Goal: Transaction & Acquisition: Purchase product/service

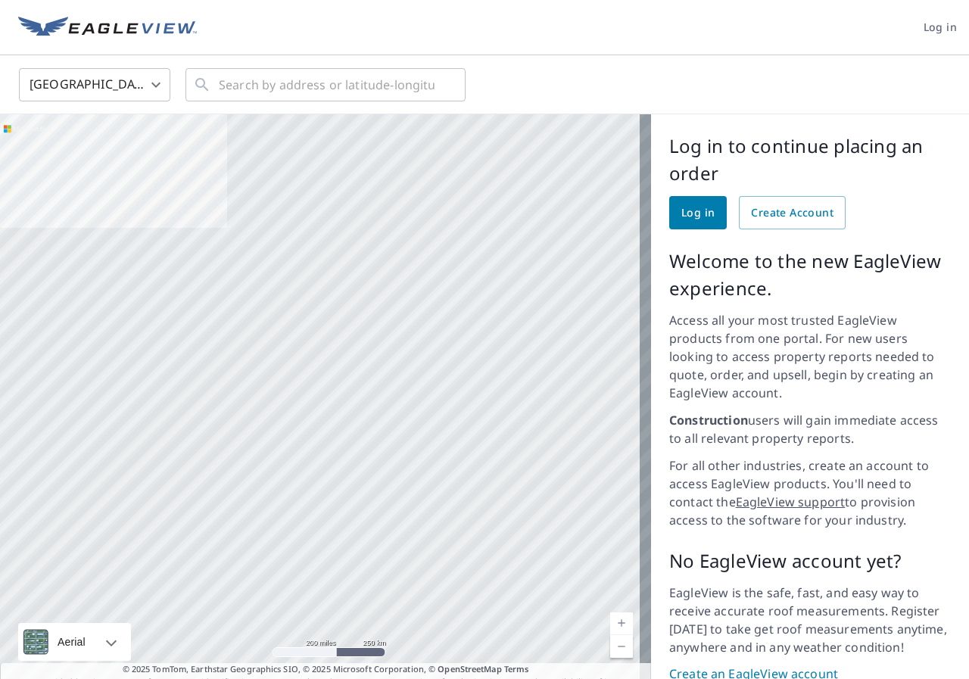
click at [681, 216] on span "Log in" at bounding box center [697, 213] width 33 height 19
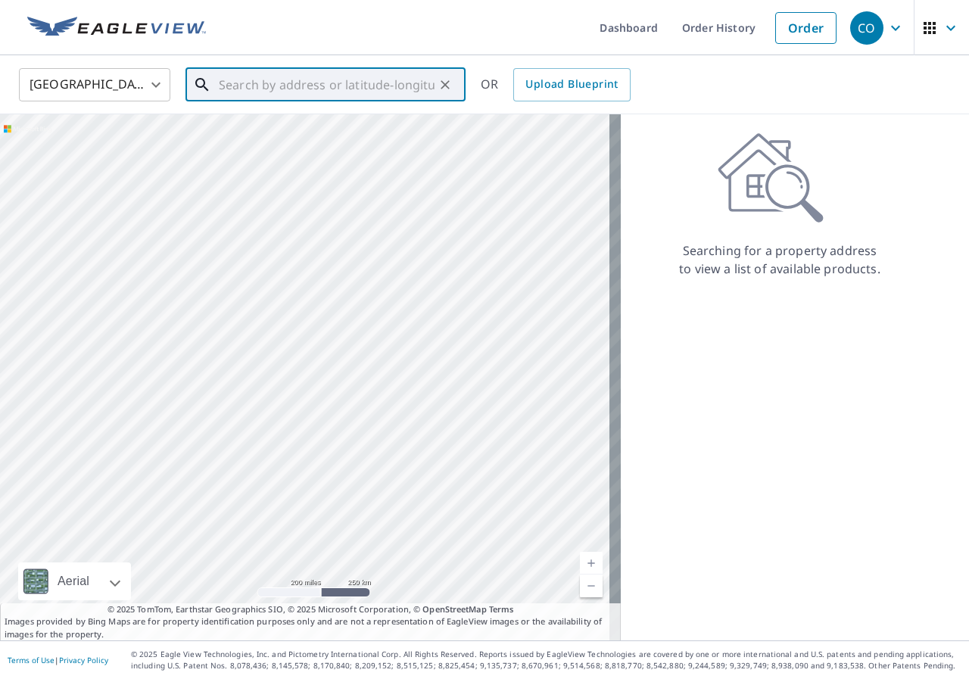
click at [257, 88] on input "text" at bounding box center [327, 85] width 216 height 42
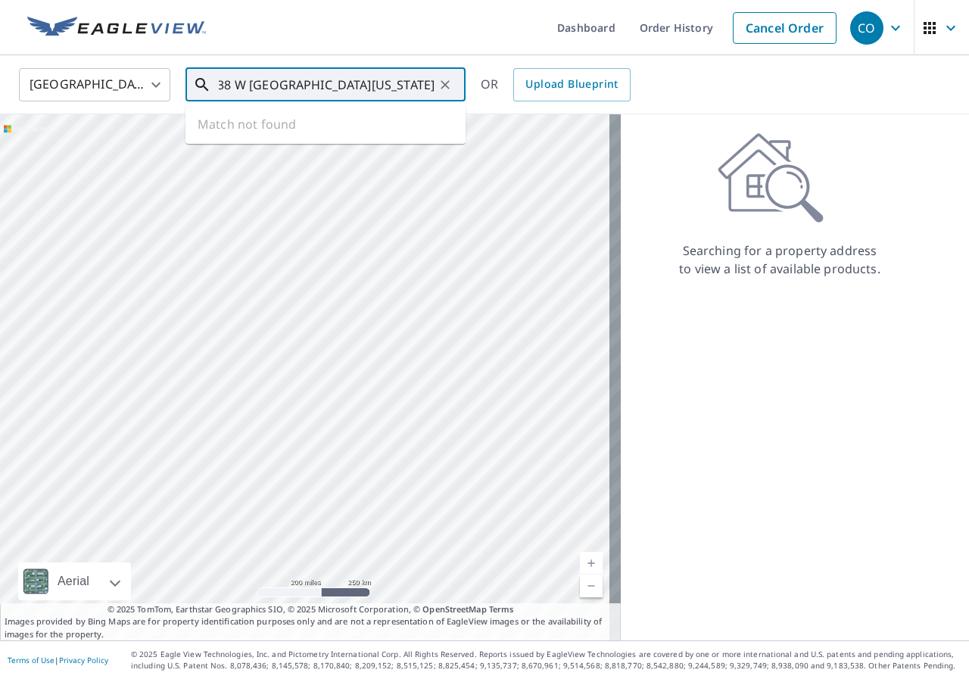
scroll to position [0, 39]
type input "1938 W [GEOGRAPHIC_DATA][US_STATE]"
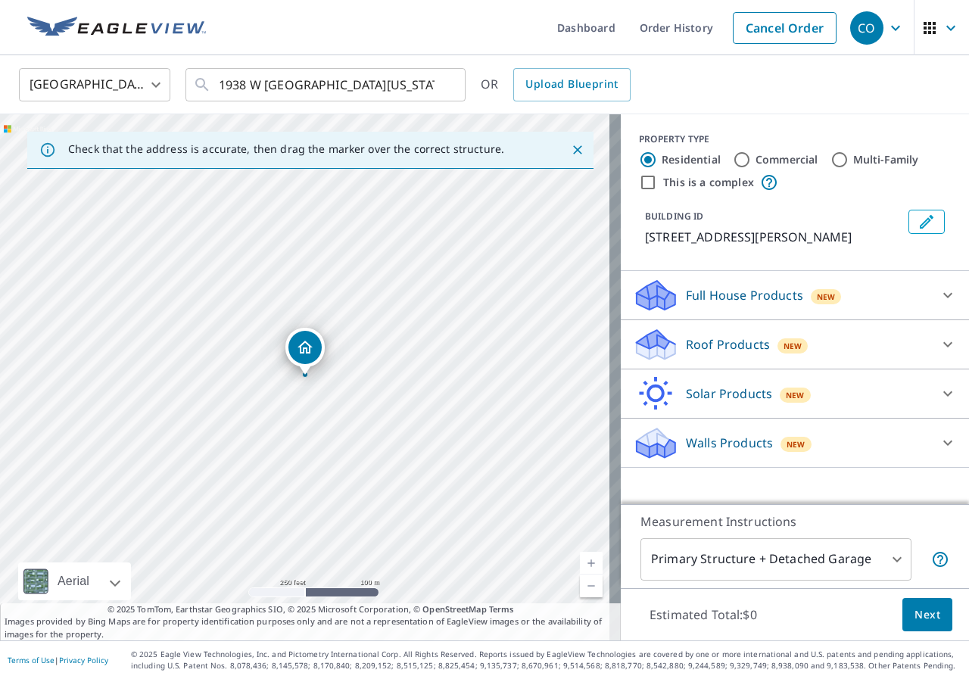
click at [308, 348] on icon "Dropped pin, building 1, Residential property, 1938 W Craig Pl San Antonio, TX …" at bounding box center [305, 347] width 18 height 18
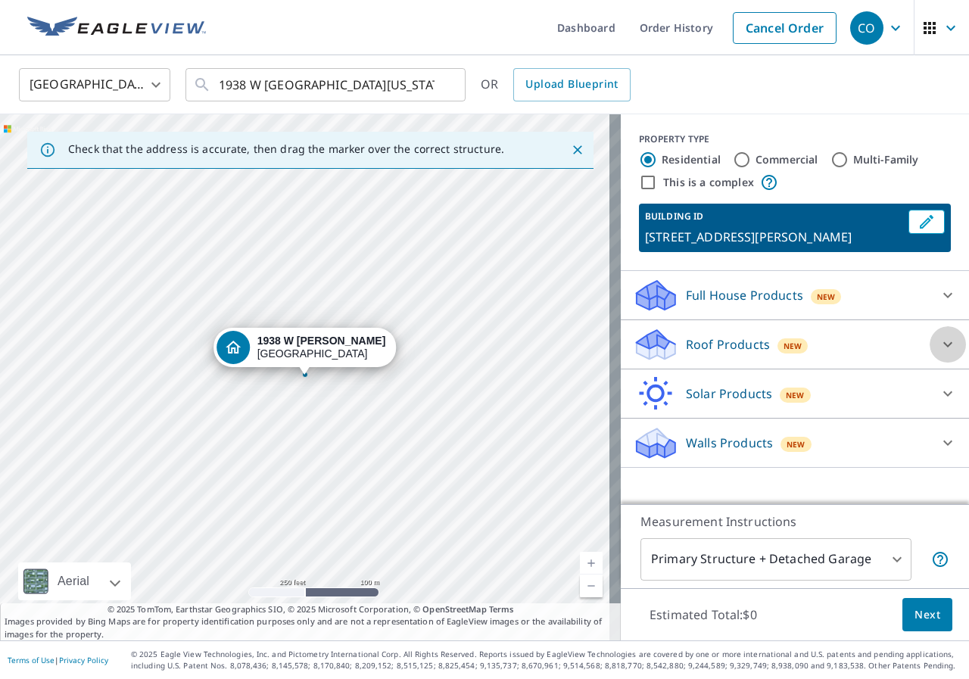
click at [939, 345] on icon at bounding box center [948, 344] width 18 height 18
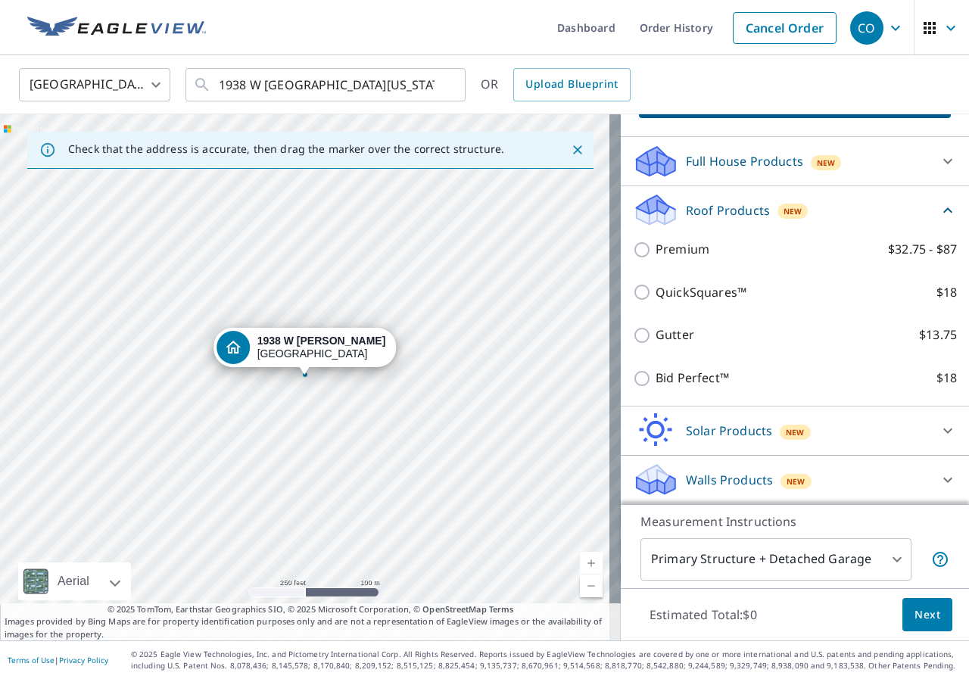
scroll to position [135, 0]
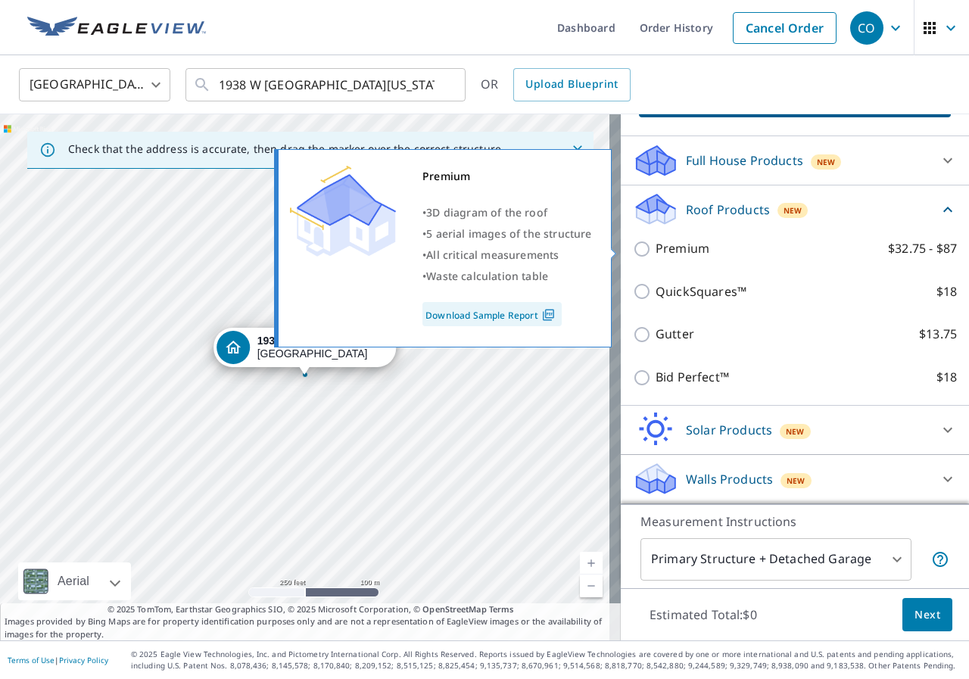
click at [656, 254] on p "Premium" at bounding box center [683, 248] width 54 height 19
click at [653, 254] on input "Premium $32.75 - $87" at bounding box center [644, 249] width 23 height 18
checkbox input "true"
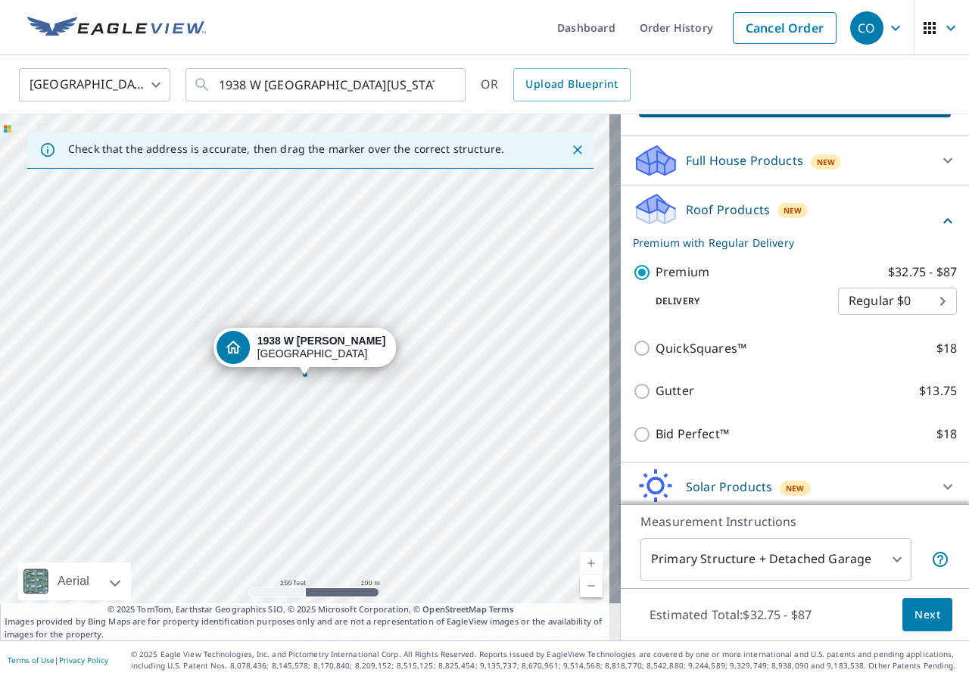
click at [921, 306] on body "CO CO Dashboard Order History Cancel Order CO [GEOGRAPHIC_DATA] [GEOGRAPHIC_DAT…" at bounding box center [484, 339] width 969 height 679
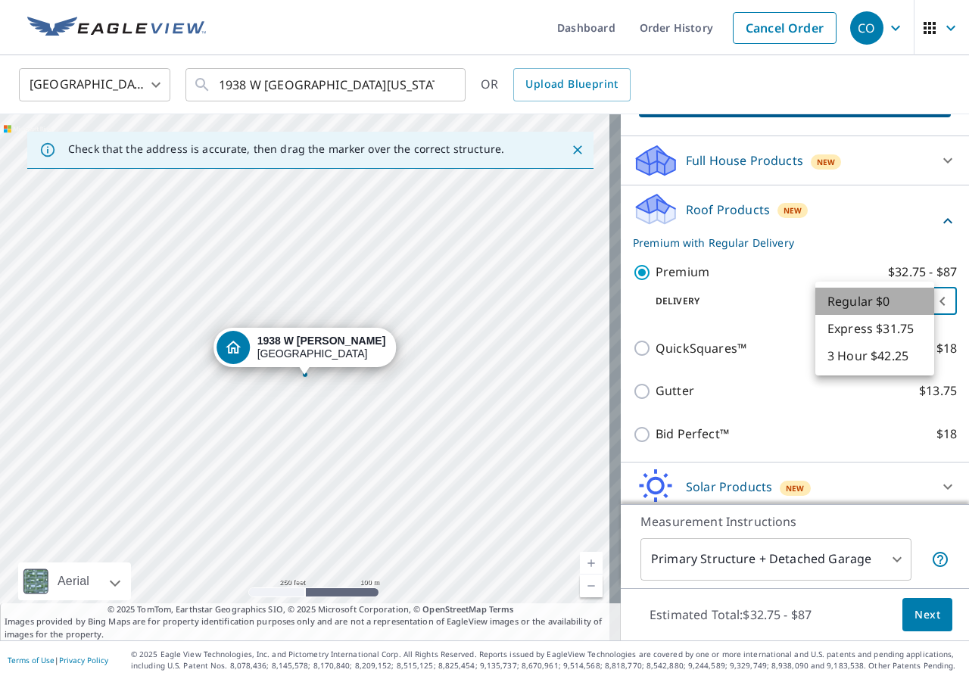
click at [893, 304] on li "Regular $0" at bounding box center [874, 301] width 119 height 27
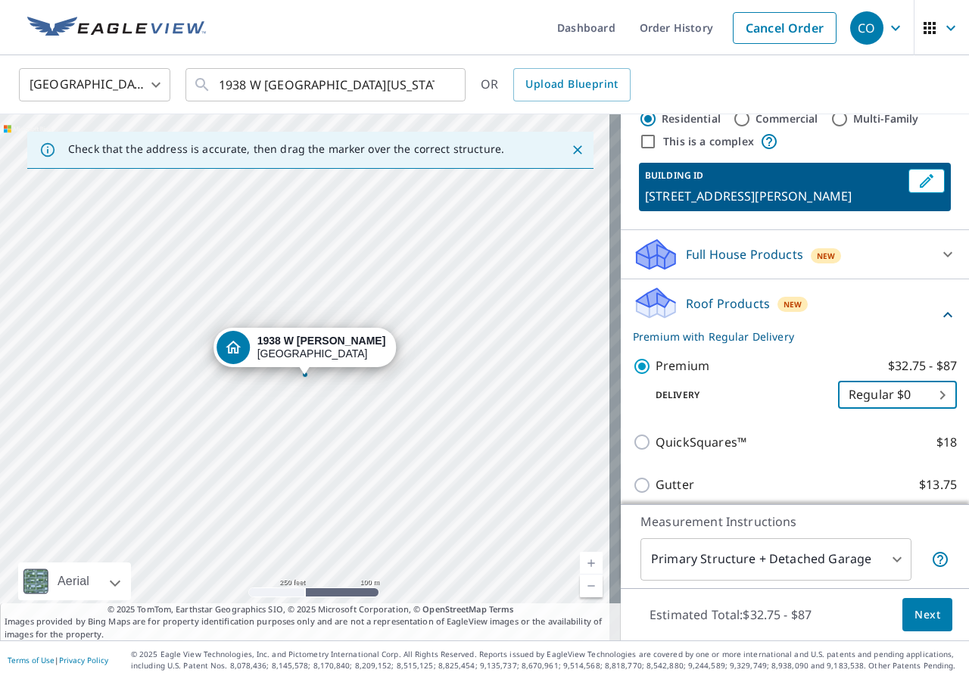
scroll to position [40, 0]
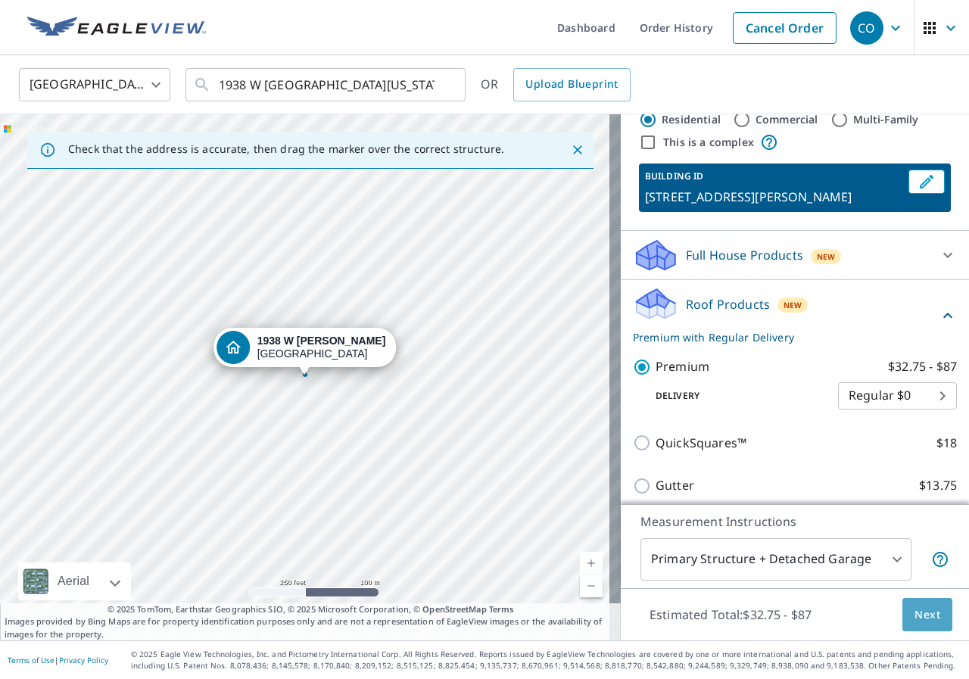
click at [915, 620] on span "Next" at bounding box center [928, 615] width 26 height 19
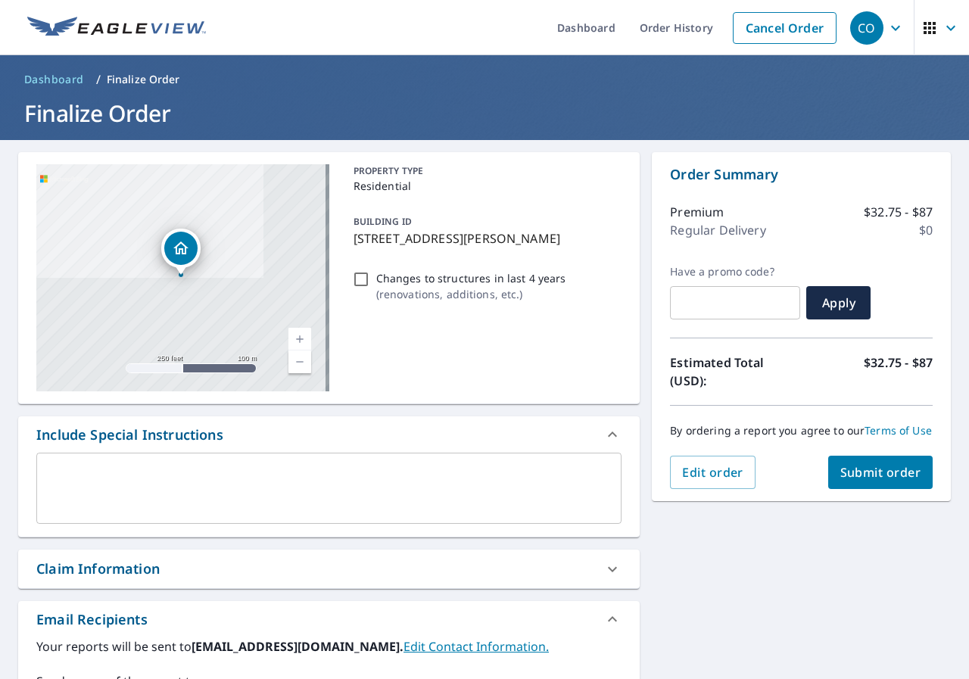
click at [357, 276] on input "Changes to structures in last 4 years ( renovations, additions, etc. )" at bounding box center [361, 279] width 18 height 18
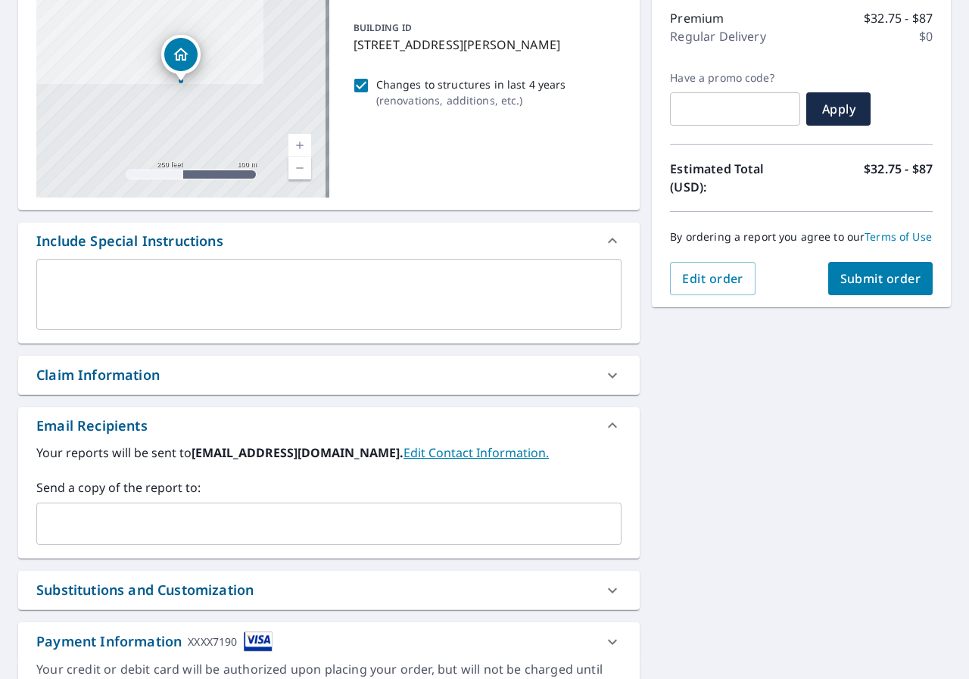
scroll to position [64, 0]
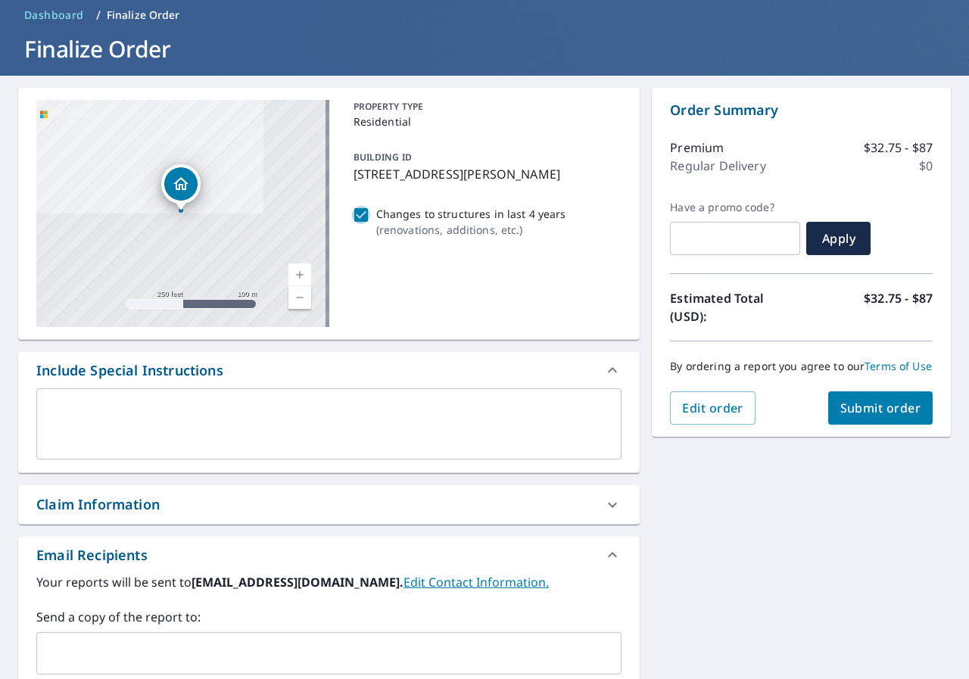
click at [359, 218] on input "Changes to structures in last 4 years ( renovations, additions, etc. )" at bounding box center [361, 215] width 18 height 18
checkbox input "false"
click at [868, 416] on span "Submit order" at bounding box center [880, 408] width 81 height 17
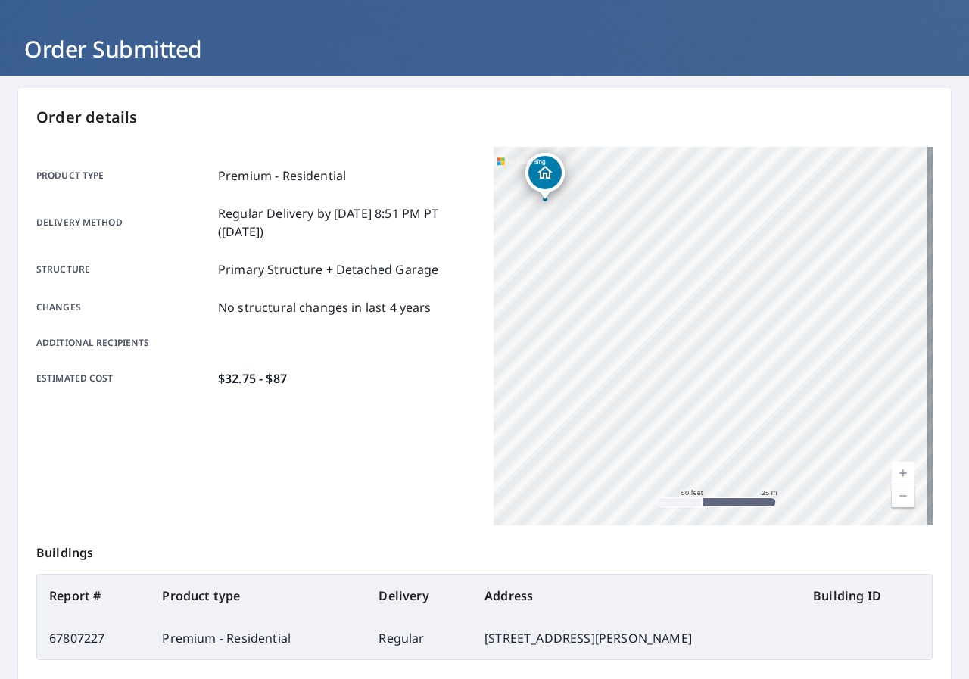
drag, startPoint x: 717, startPoint y: 266, endPoint x: 968, endPoint y: 466, distance: 320.7
click at [968, 466] on div "Dashboard Order History Order CO Order Submitted Order details Product type Pre…" at bounding box center [484, 339] width 969 height 679
drag, startPoint x: 659, startPoint y: 316, endPoint x: 953, endPoint y: 484, distance: 339.1
click at [968, 479] on div "Dashboard Order History Order CO Order Submitted Order details Product type Pre…" at bounding box center [484, 339] width 969 height 679
click at [842, 404] on div "[STREET_ADDRESS][PERSON_NAME]" at bounding box center [713, 336] width 439 height 379
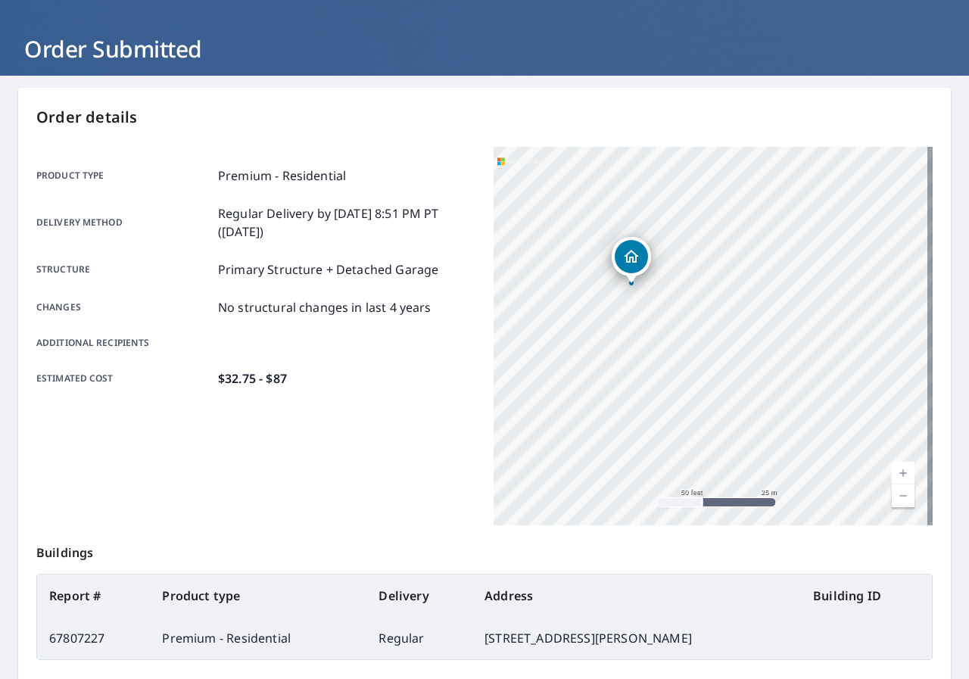
drag, startPoint x: 490, startPoint y: 261, endPoint x: 644, endPoint y: 326, distance: 167.6
click at [644, 326] on div "[STREET_ADDRESS][PERSON_NAME]" at bounding box center [713, 336] width 439 height 379
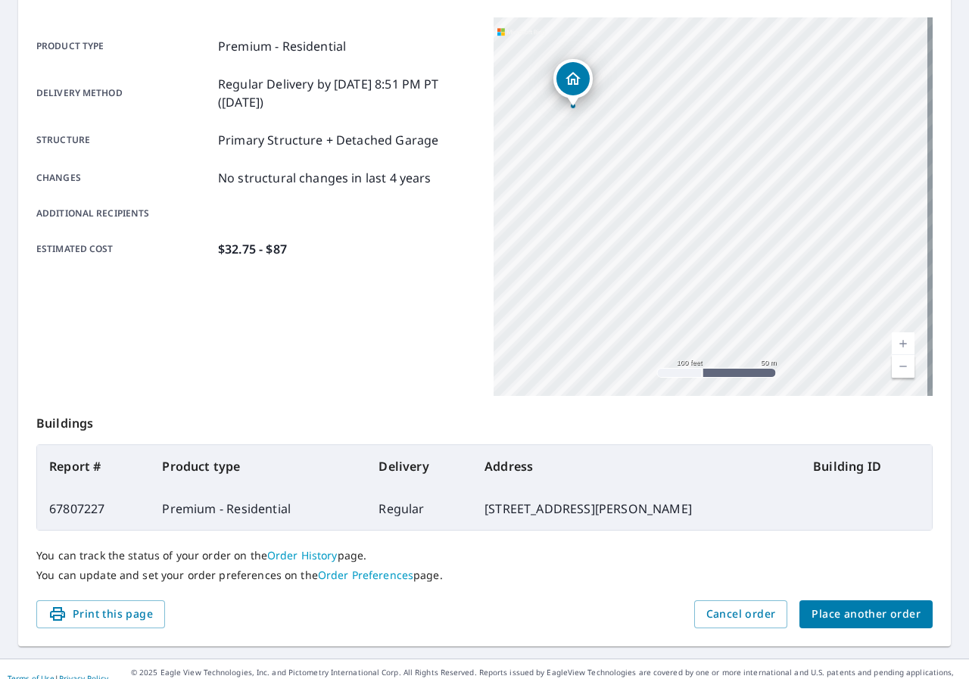
scroll to position [212, 0]
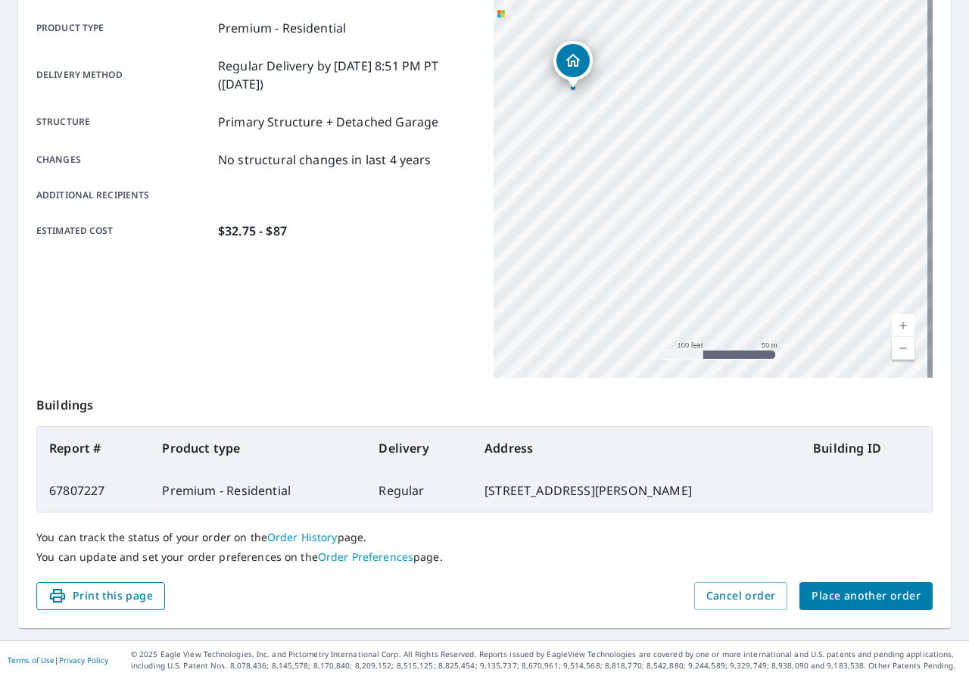
click at [88, 595] on span "Print this page" at bounding box center [100, 596] width 104 height 19
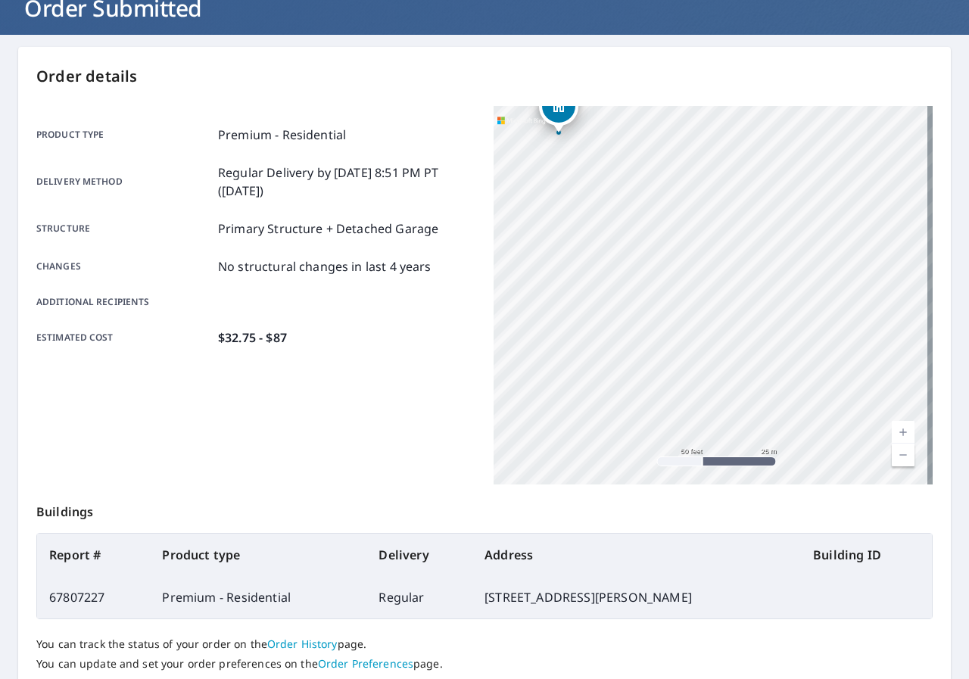
scroll to position [0, 0]
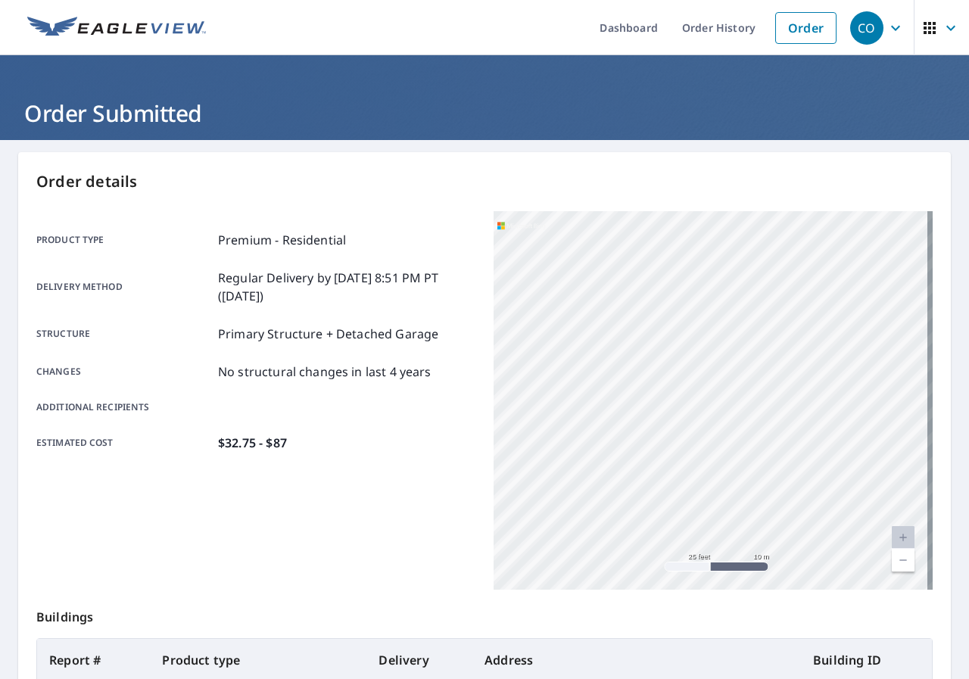
click at [887, 20] on icon "button" at bounding box center [896, 28] width 18 height 18
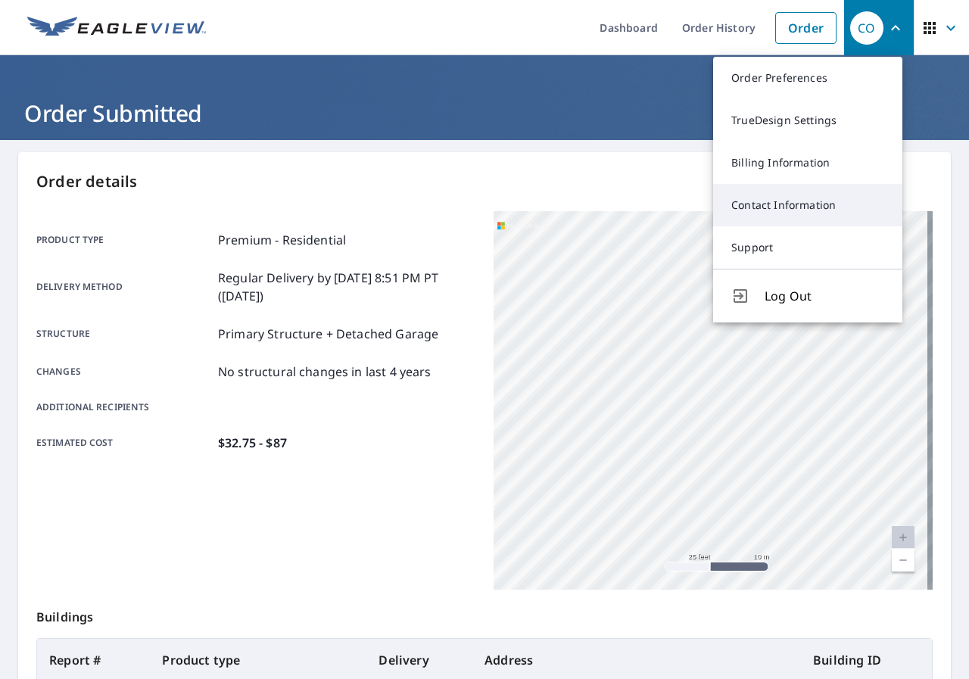
click at [790, 213] on link "Contact Information" at bounding box center [807, 205] width 189 height 42
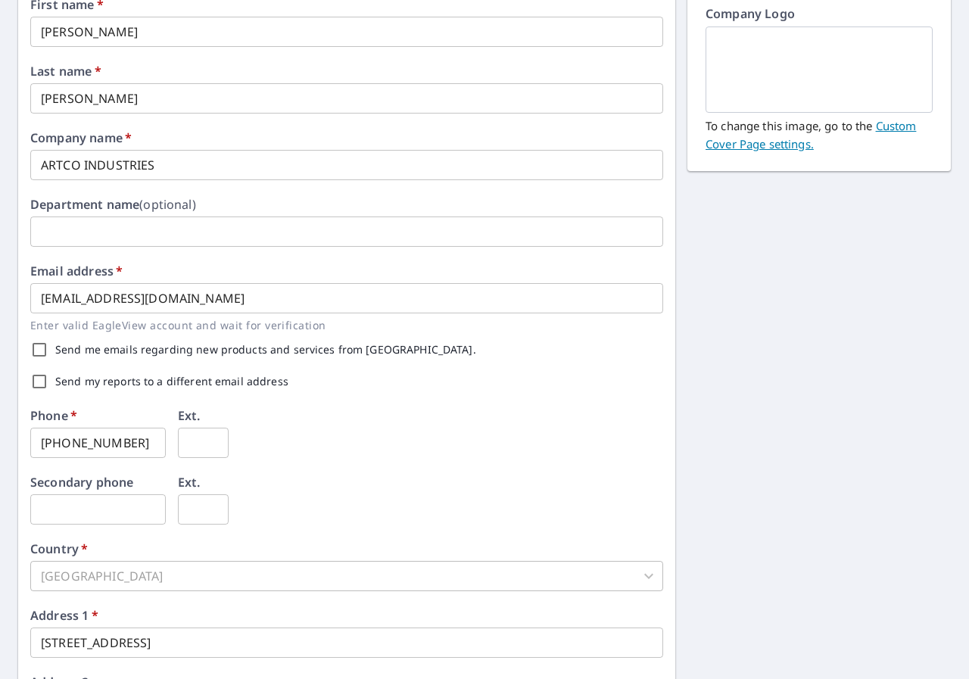
scroll to position [160, 0]
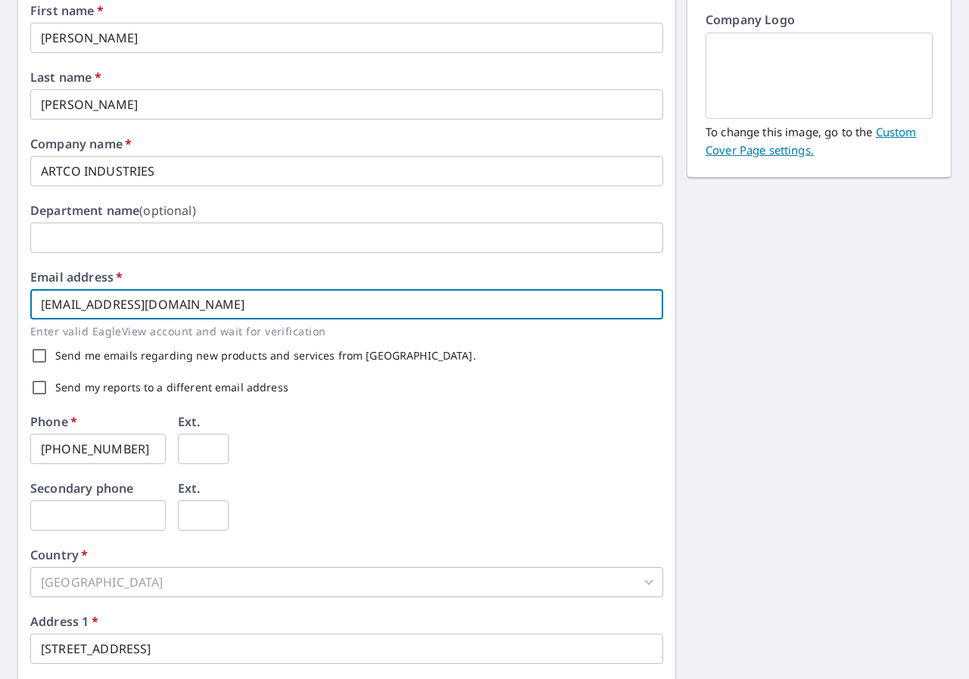
drag, startPoint x: 226, startPoint y: 307, endPoint x: 70, endPoint y: 301, distance: 156.1
click at [70, 301] on input "[EMAIL_ADDRESS][DOMAIN_NAME]" at bounding box center [346, 304] width 633 height 30
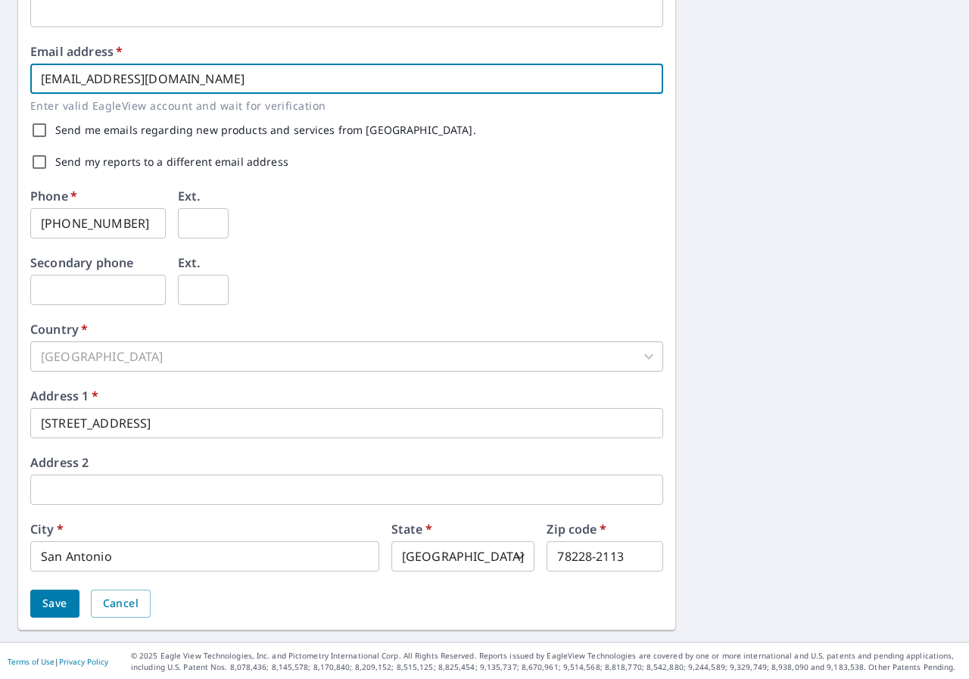
scroll to position [387, 0]
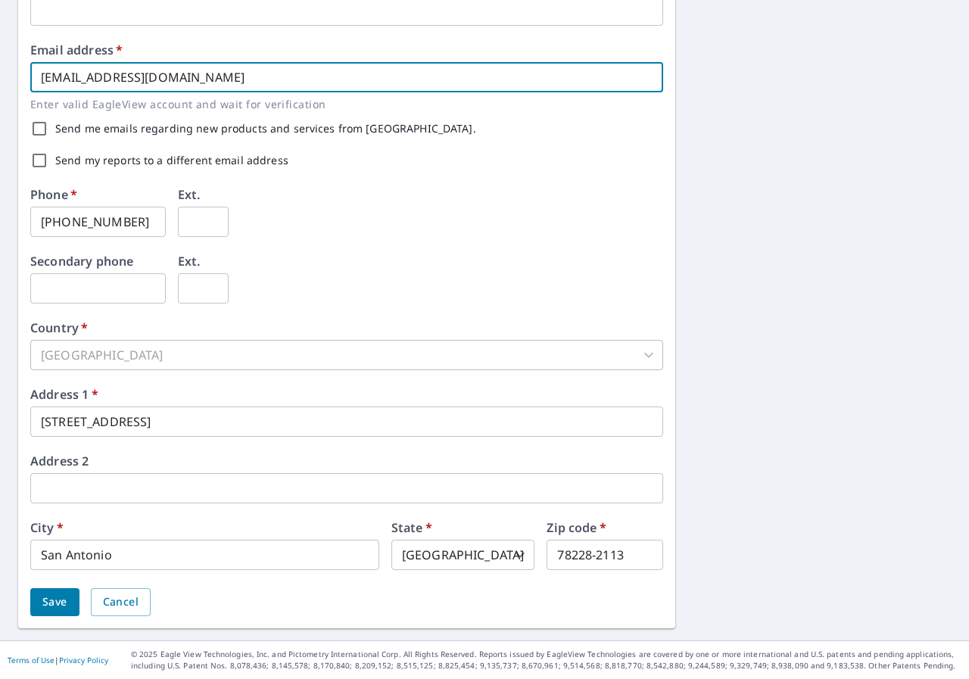
type input "[EMAIL_ADDRESS][DOMAIN_NAME]"
click at [64, 610] on span "Save" at bounding box center [54, 602] width 25 height 19
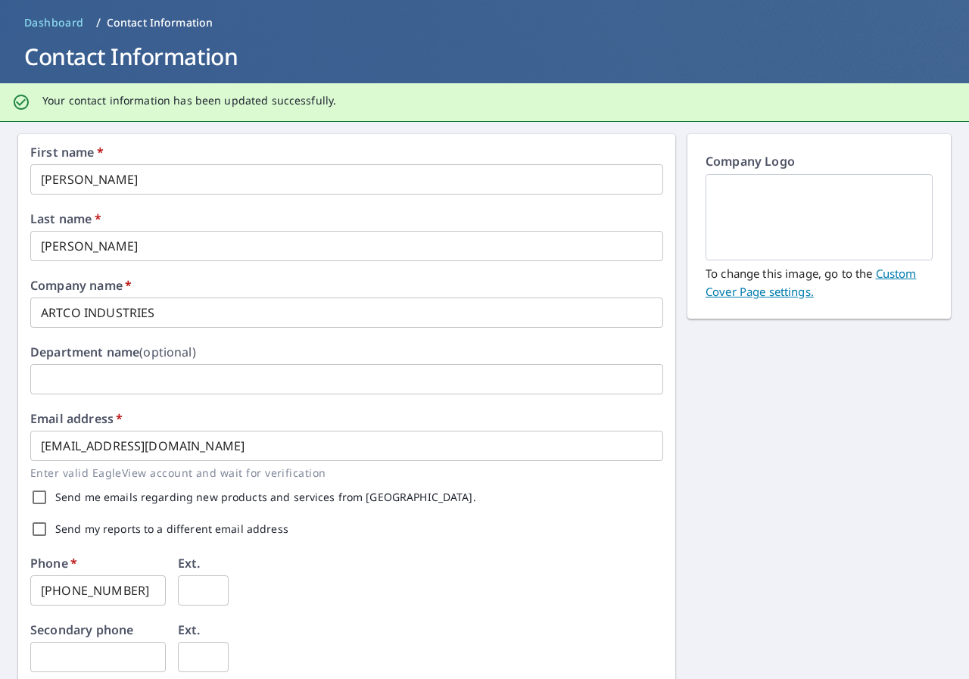
scroll to position [0, 0]
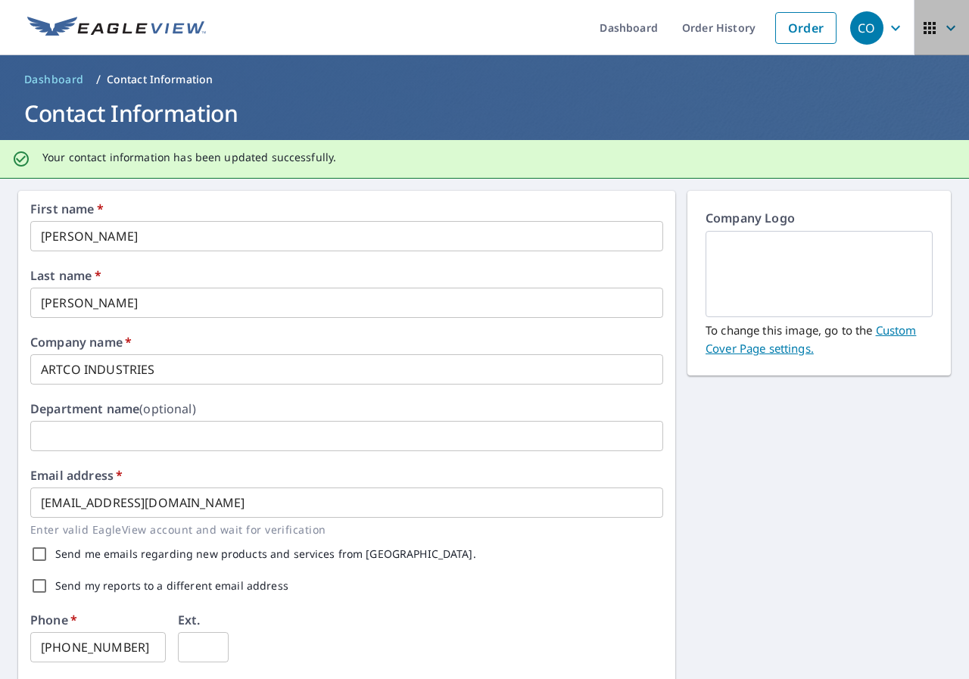
click at [942, 26] on icon "button" at bounding box center [951, 28] width 18 height 18
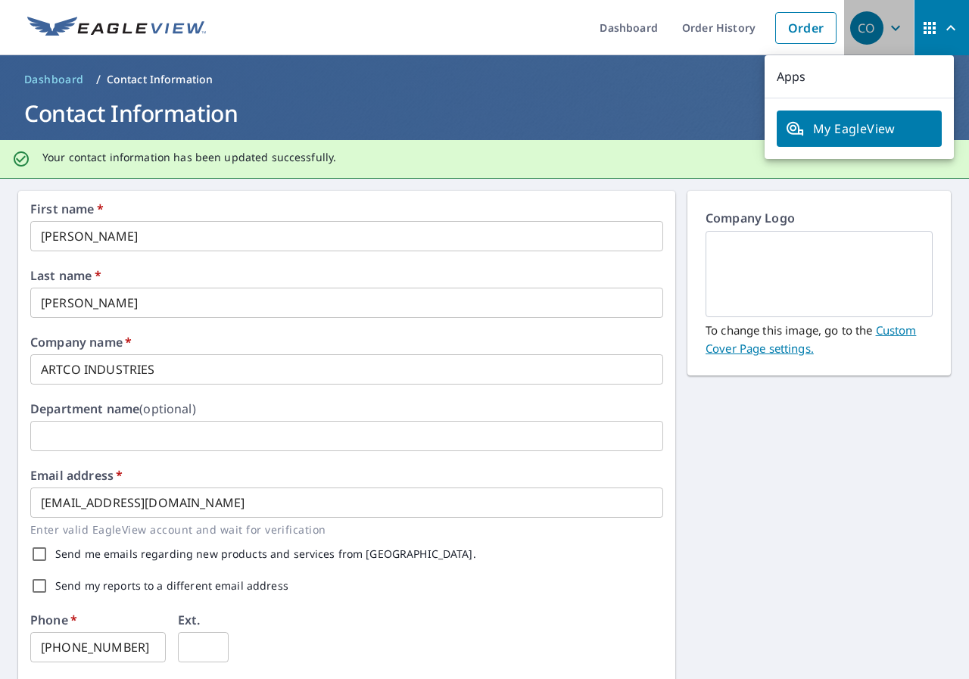
click at [863, 20] on div "CO" at bounding box center [866, 27] width 33 height 33
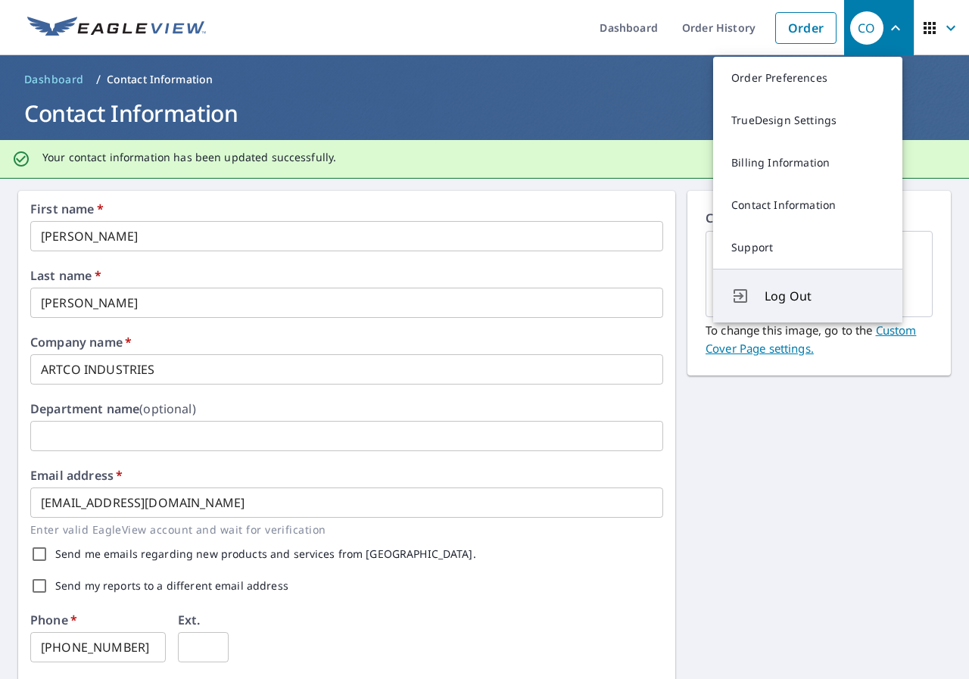
click at [794, 292] on span "Log Out" at bounding box center [825, 296] width 120 height 18
